Goal: Transaction & Acquisition: Purchase product/service

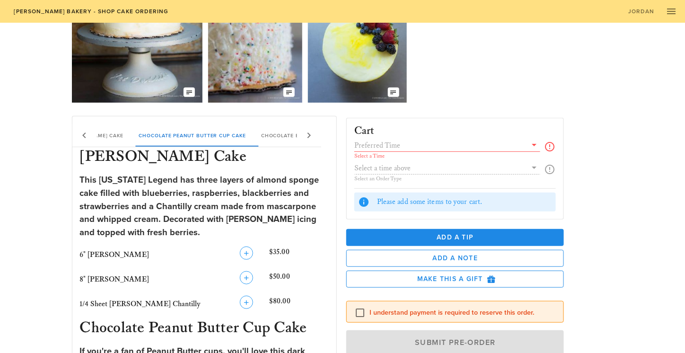
scroll to position [93, 0]
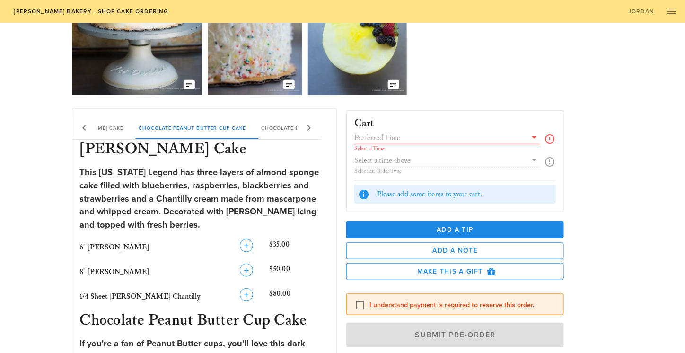
click at [370, 136] on input "text" at bounding box center [441, 138] width 173 height 12
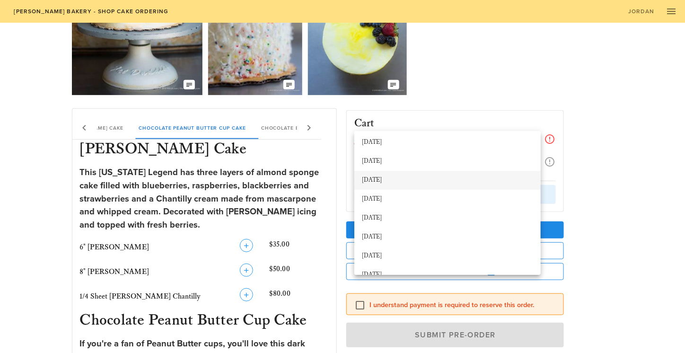
scroll to position [23, 0]
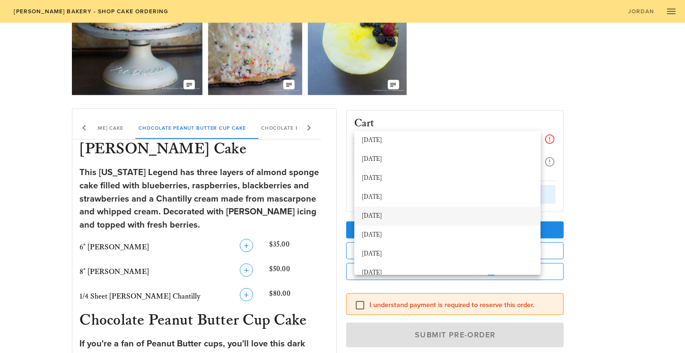
click at [380, 213] on div "[DATE]" at bounding box center [447, 217] width 171 height 8
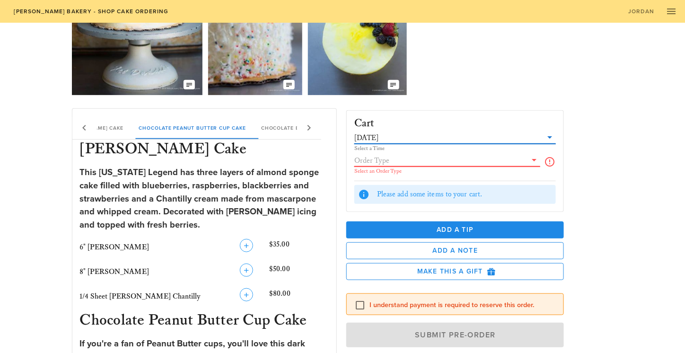
click at [375, 157] on input "text" at bounding box center [441, 160] width 173 height 12
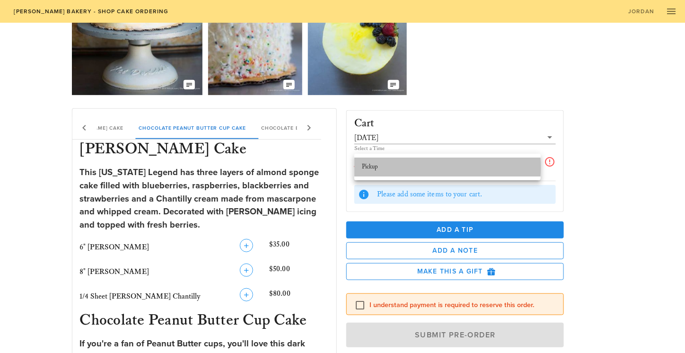
click at [376, 169] on div "Pickup" at bounding box center [447, 167] width 171 height 8
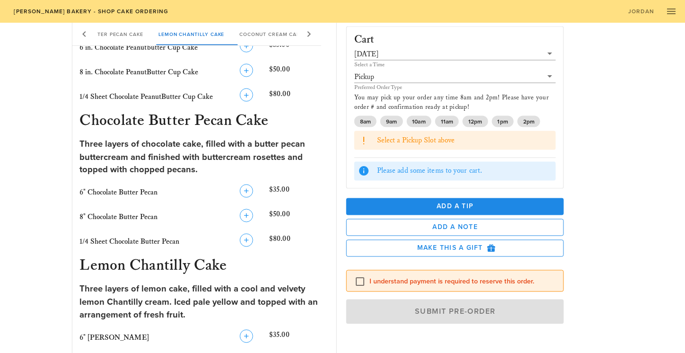
scroll to position [440, 0]
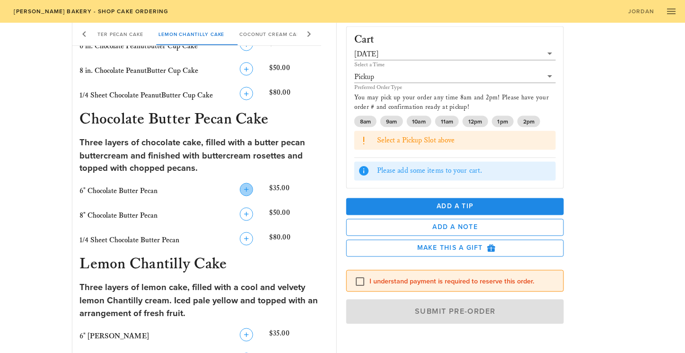
click at [246, 187] on icon "button" at bounding box center [246, 189] width 11 height 11
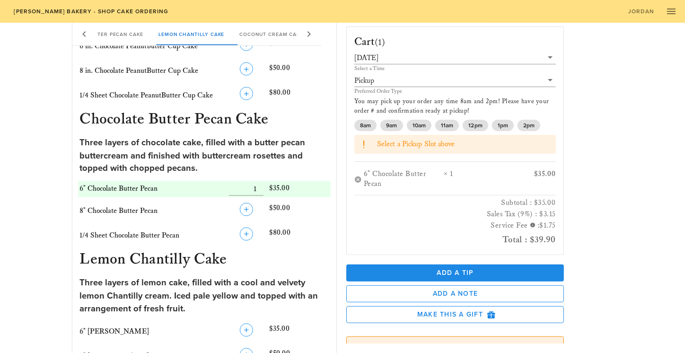
click at [29, 195] on div "Place a New Order Our Delicious Chocolate Strawberry Chantilly Cake The Coconut…" at bounding box center [342, 154] width 685 height 1143
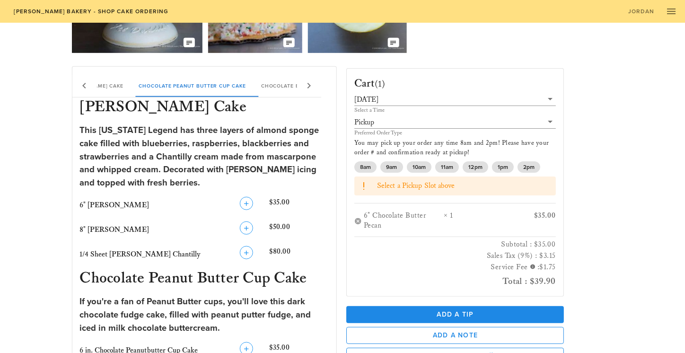
scroll to position [136, 0]
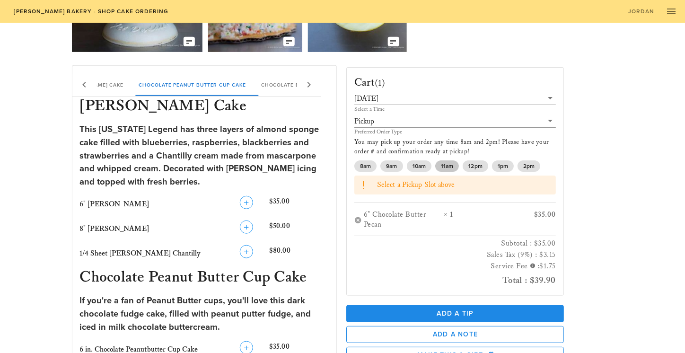
click at [446, 165] on span "11am" at bounding box center [447, 165] width 12 height 11
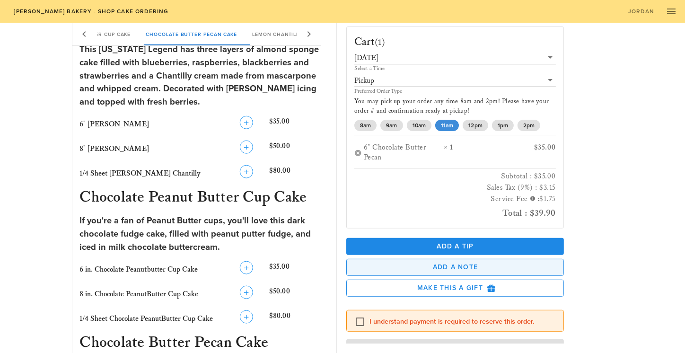
scroll to position [30, 0]
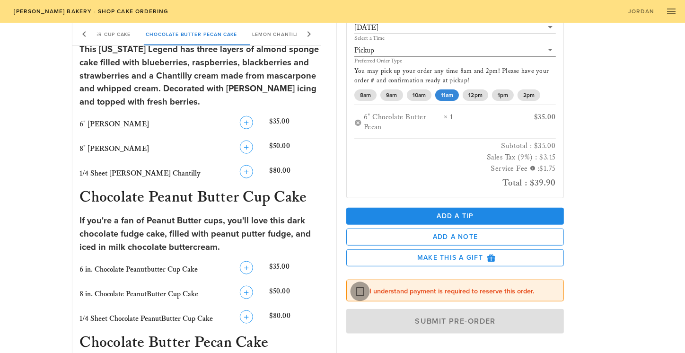
click at [356, 287] on div at bounding box center [360, 291] width 16 height 16
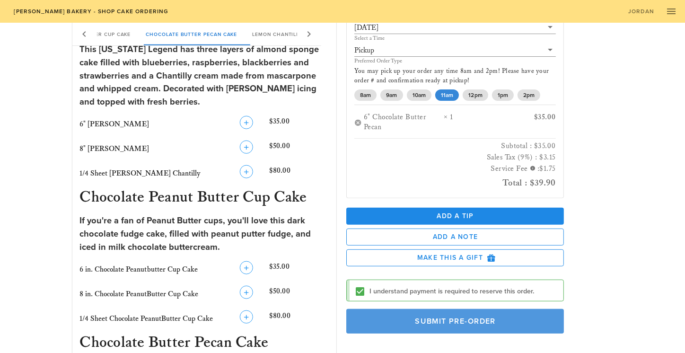
click at [412, 318] on span "Submit Pre-Order" at bounding box center [455, 320] width 196 height 9
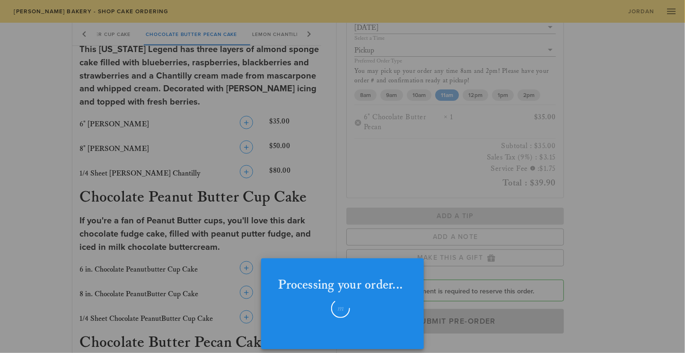
checkbox input "false"
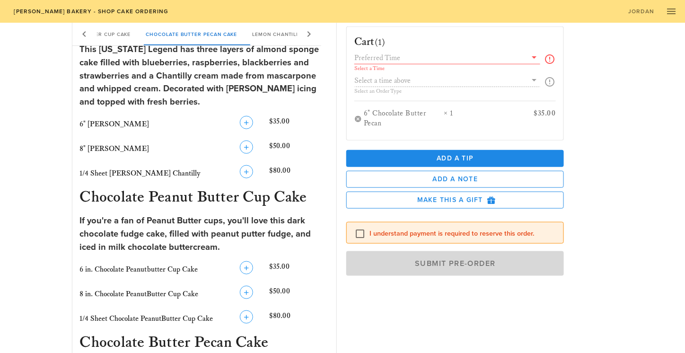
scroll to position [0, 0]
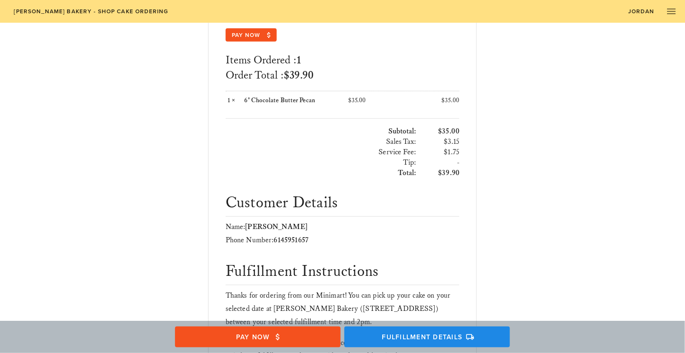
scroll to position [192, 0]
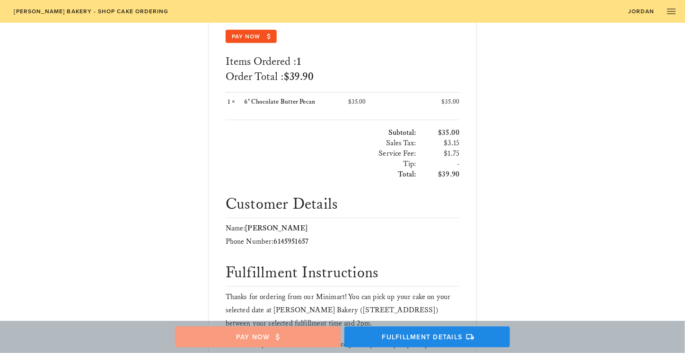
click at [290, 335] on span "Pay Now" at bounding box center [258, 337] width 147 height 9
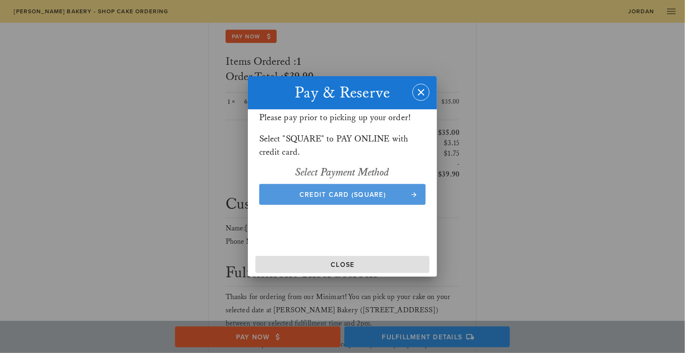
click at [309, 196] on span "Credit Card (Square)" at bounding box center [343, 195] width 148 height 8
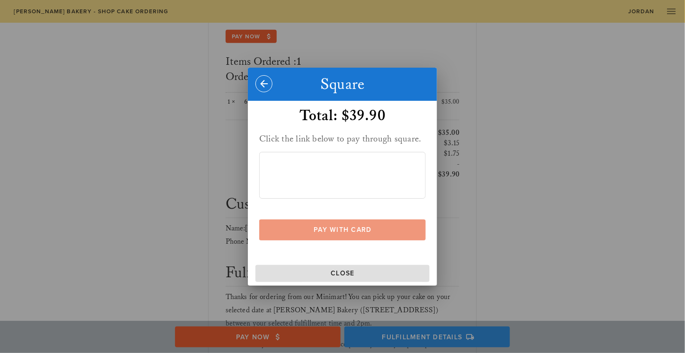
click at [341, 229] on span "Pay With Card" at bounding box center [343, 230] width 148 height 8
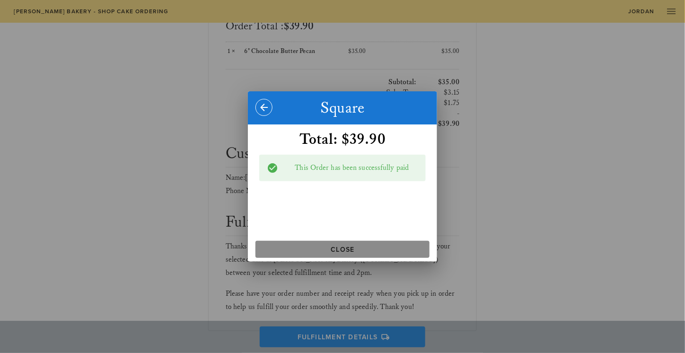
click at [339, 250] on span "Close" at bounding box center [342, 250] width 167 height 8
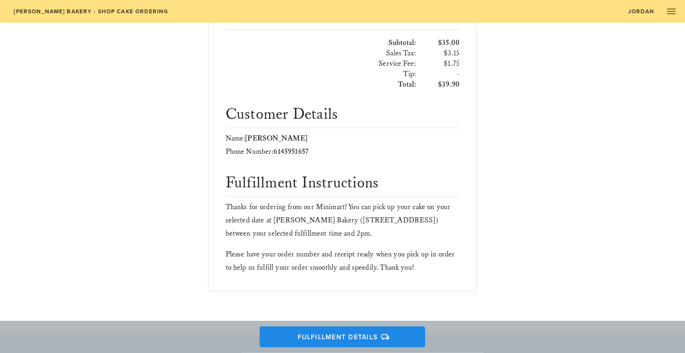
scroll to position [0, 0]
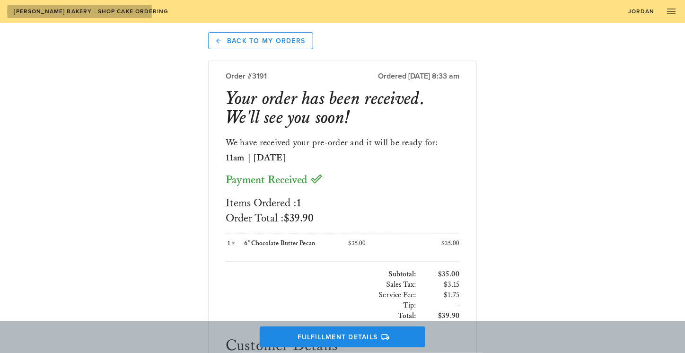
click at [84, 9] on span "[PERSON_NAME] Bakery - Shop Cake Ordering" at bounding box center [90, 11] width 155 height 7
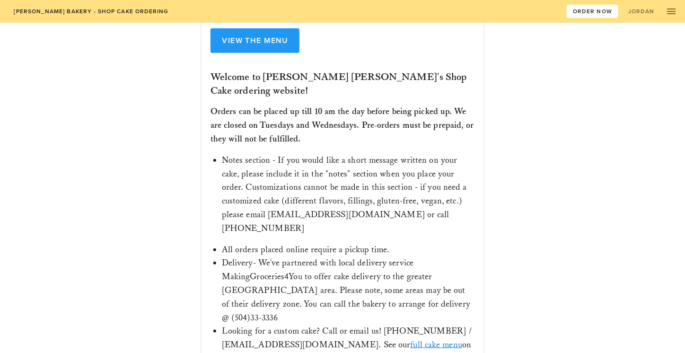
scroll to position [169, 0]
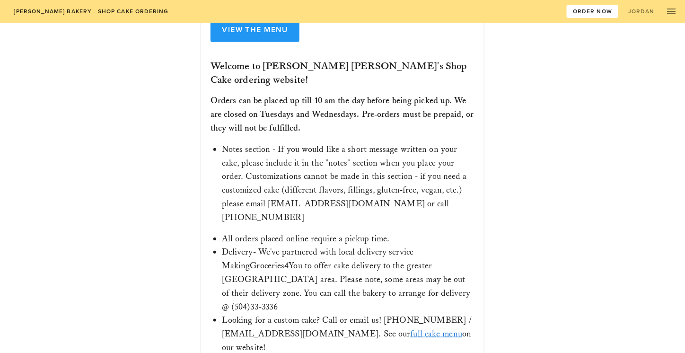
click at [411, 328] on link "full cake menu" at bounding box center [437, 333] width 52 height 11
